Goal: Transaction & Acquisition: Purchase product/service

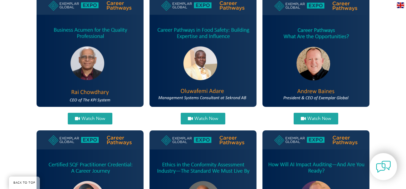
scroll to position [243, 0]
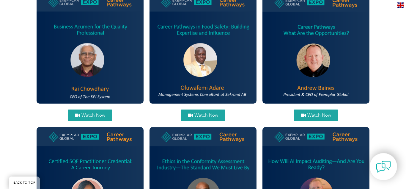
click at [198, 116] on span "Watch Now" at bounding box center [206, 115] width 24 height 4
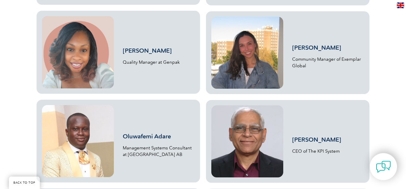
scroll to position [1417, 0]
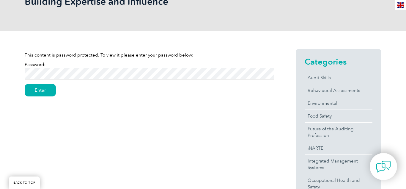
scroll to position [113, 0]
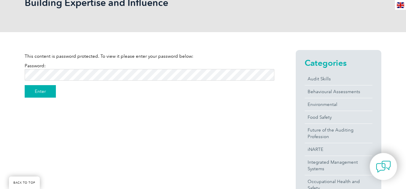
click at [39, 90] on input "Enter" at bounding box center [40, 91] width 31 height 12
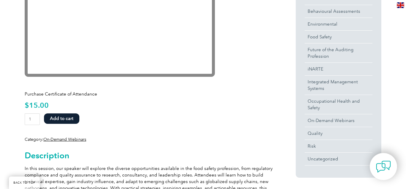
scroll to position [195, 0]
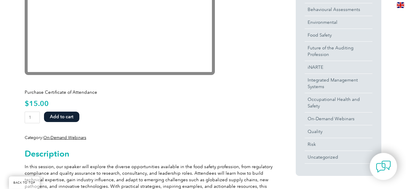
click at [55, 115] on button "Add to cart" at bounding box center [61, 117] width 35 height 10
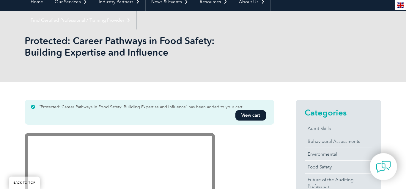
scroll to position [86, 0]
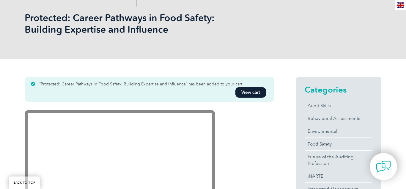
click at [247, 93] on link "View cart" at bounding box center [251, 92] width 31 height 10
